Goal: Transaction & Acquisition: Purchase product/service

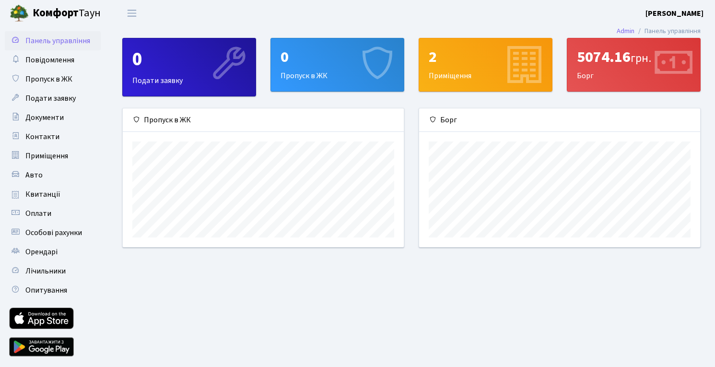
scroll to position [139, 281]
click at [46, 200] on link "Квитанції" at bounding box center [53, 194] width 96 height 19
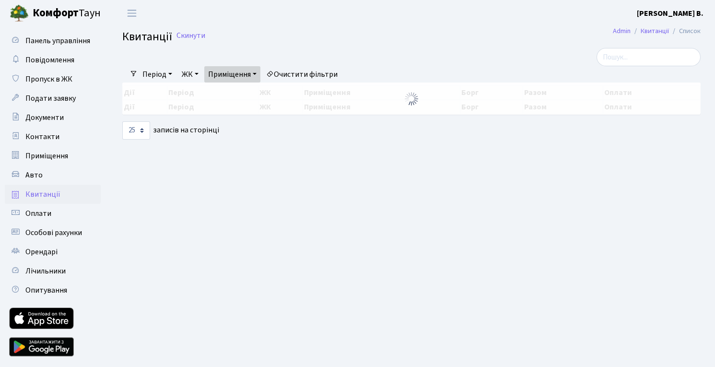
select select "25"
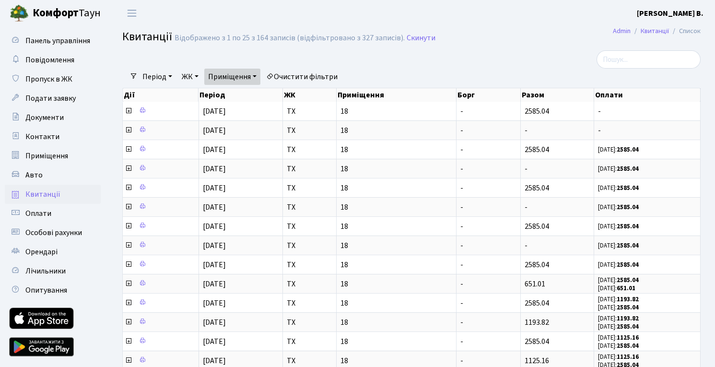
click at [244, 75] on link "Приміщення" at bounding box center [232, 77] width 56 height 16
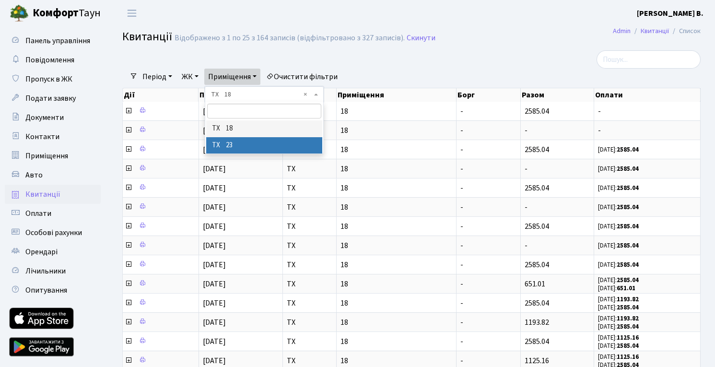
click at [239, 145] on li "ТХ 23" at bounding box center [264, 145] width 116 height 17
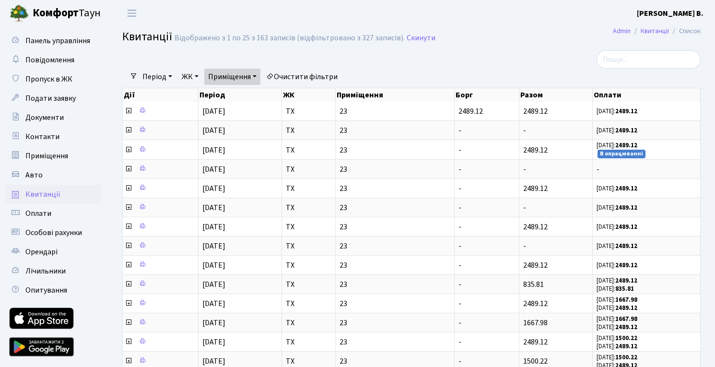
click at [248, 80] on link "Приміщення" at bounding box center [232, 77] width 56 height 16
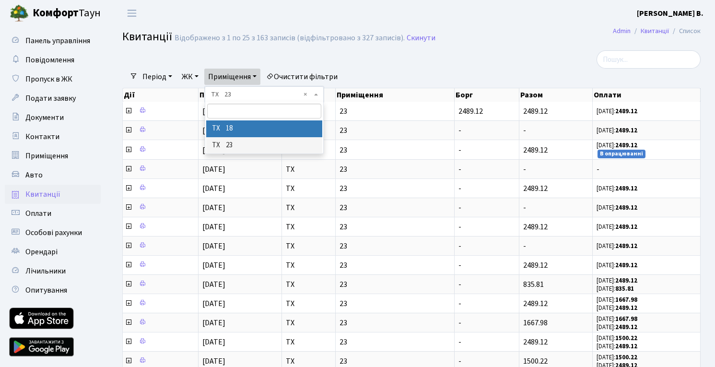
click at [240, 131] on li "ТХ 18" at bounding box center [264, 128] width 116 height 17
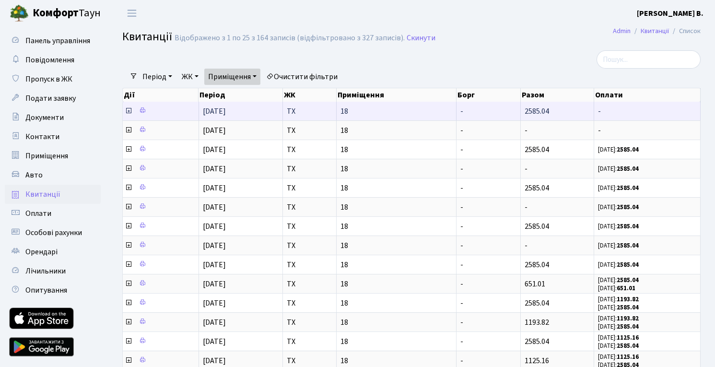
click at [129, 111] on icon at bounding box center [129, 111] width 8 height 8
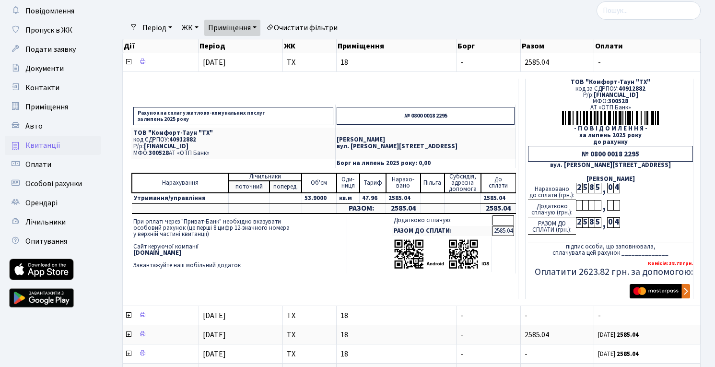
scroll to position [49, 0]
click at [644, 292] on img "submit" at bounding box center [660, 290] width 60 height 14
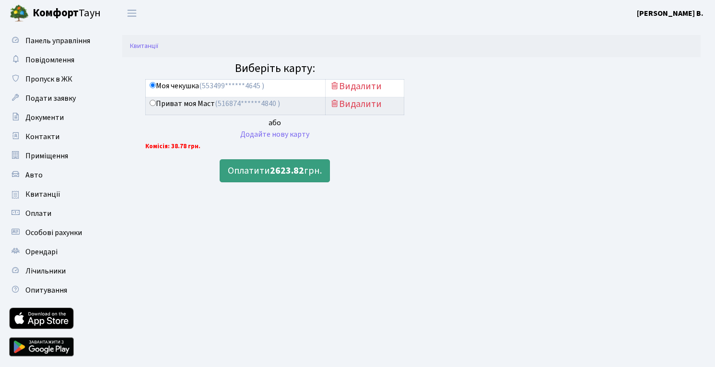
click at [284, 170] on b "2623.82" at bounding box center [287, 170] width 34 height 13
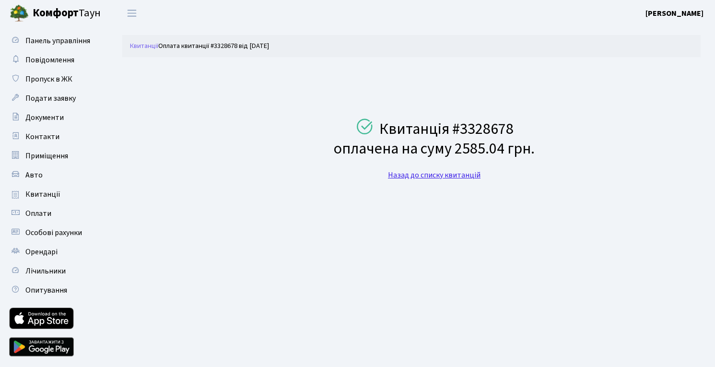
click at [452, 170] on link "Назад до списку квитанцій" at bounding box center [434, 175] width 93 height 11
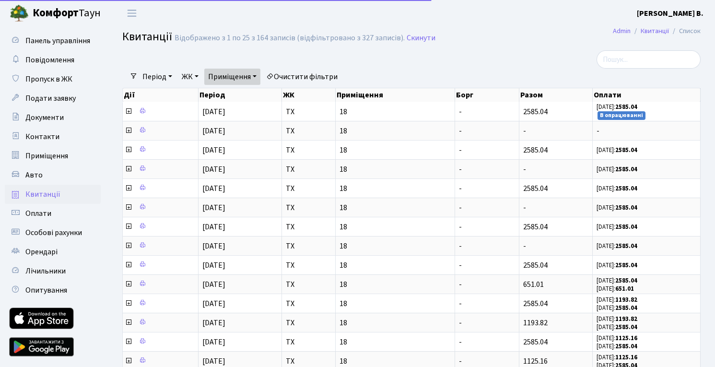
select select "25"
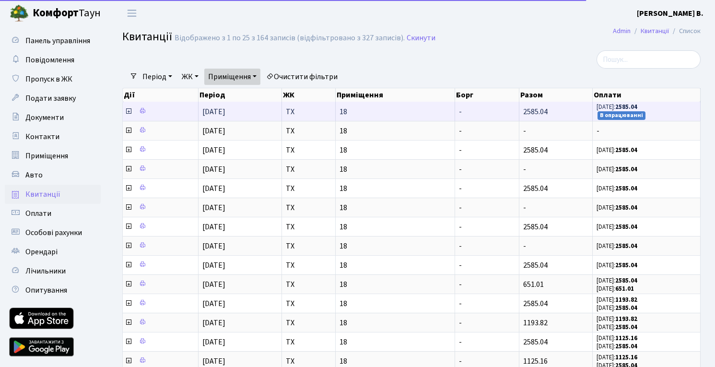
click at [129, 109] on icon at bounding box center [129, 111] width 8 height 8
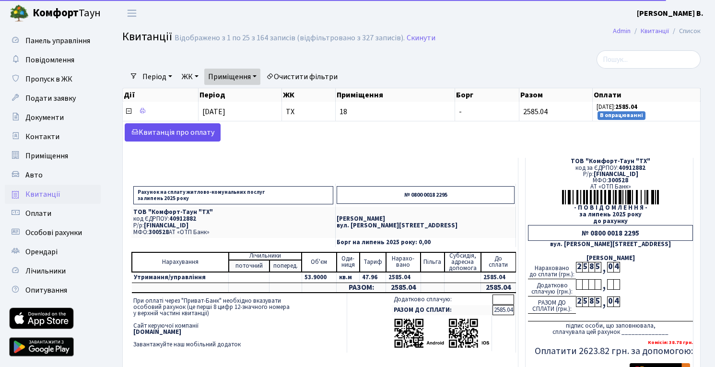
click at [186, 130] on link "Kвитанція про оплату" at bounding box center [173, 132] width 96 height 18
